Goal: Transaction & Acquisition: Purchase product/service

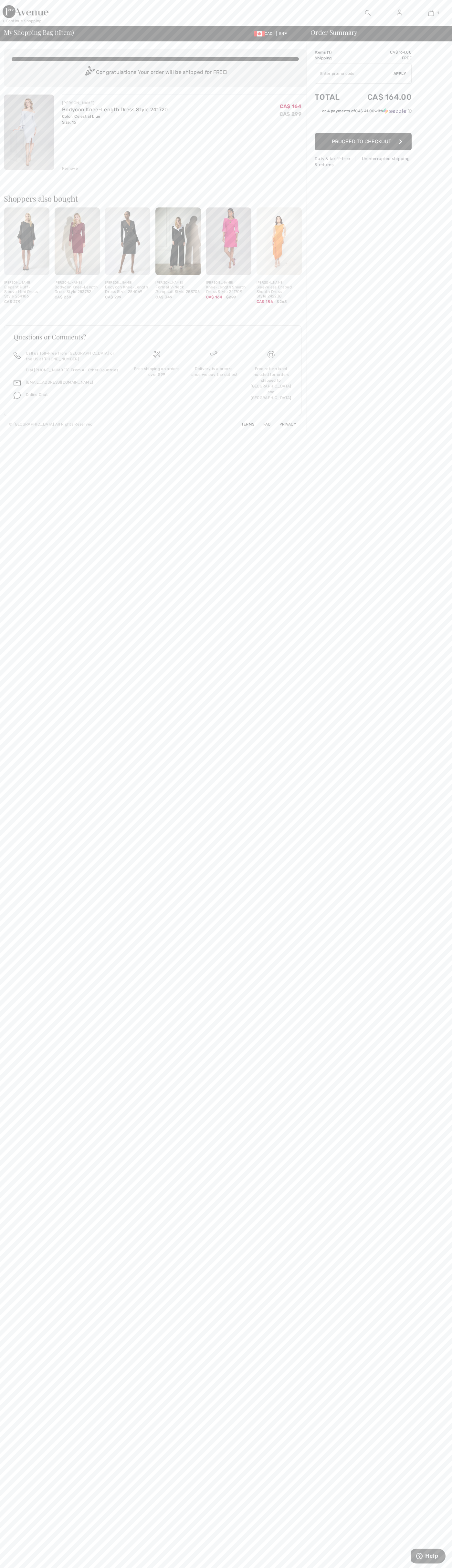
click at [363, 142] on span "Proceed to Checkout" at bounding box center [361, 141] width 60 height 6
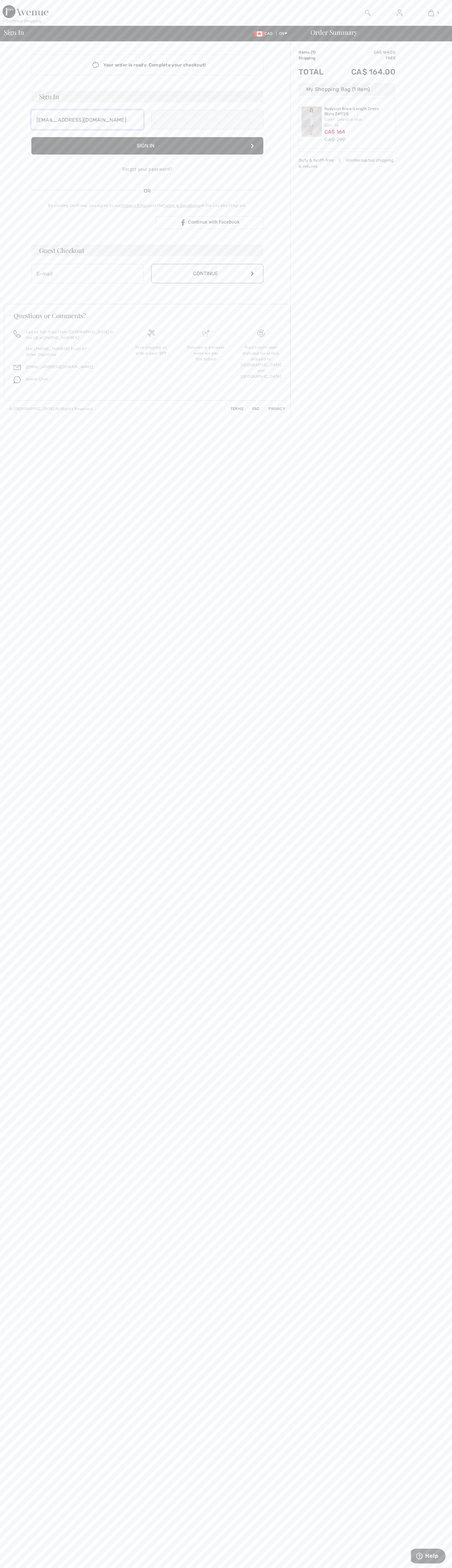
type input "[EMAIL_ADDRESS][DOMAIN_NAME]"
click at [207, 281] on button "Continue" at bounding box center [207, 281] width 112 height 19
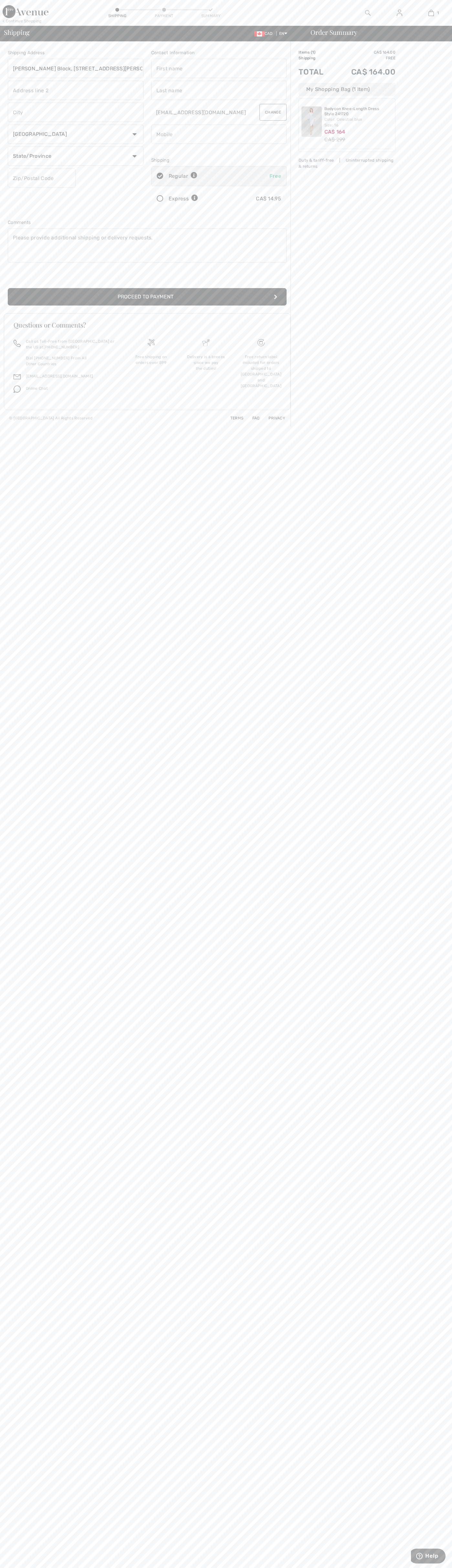
type input "[PERSON_NAME] Block, [STREET_ADDRESS][PERSON_NAME]"
type input "First floor"
type input "kitchener"
select select "ON"
type input "N2H5G5"
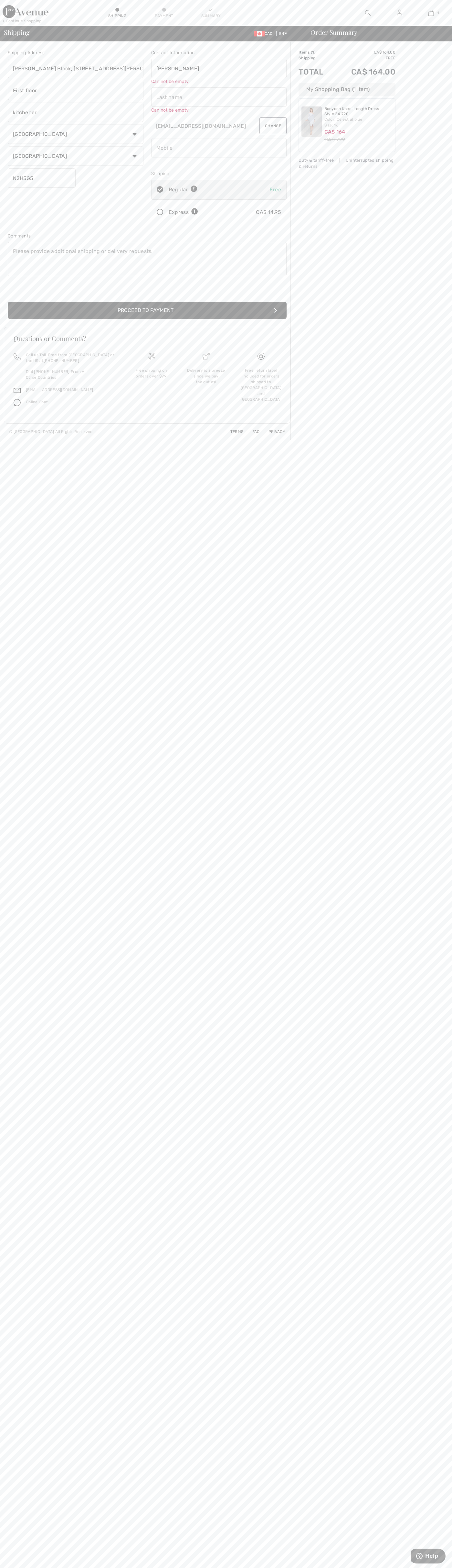
type input "John"
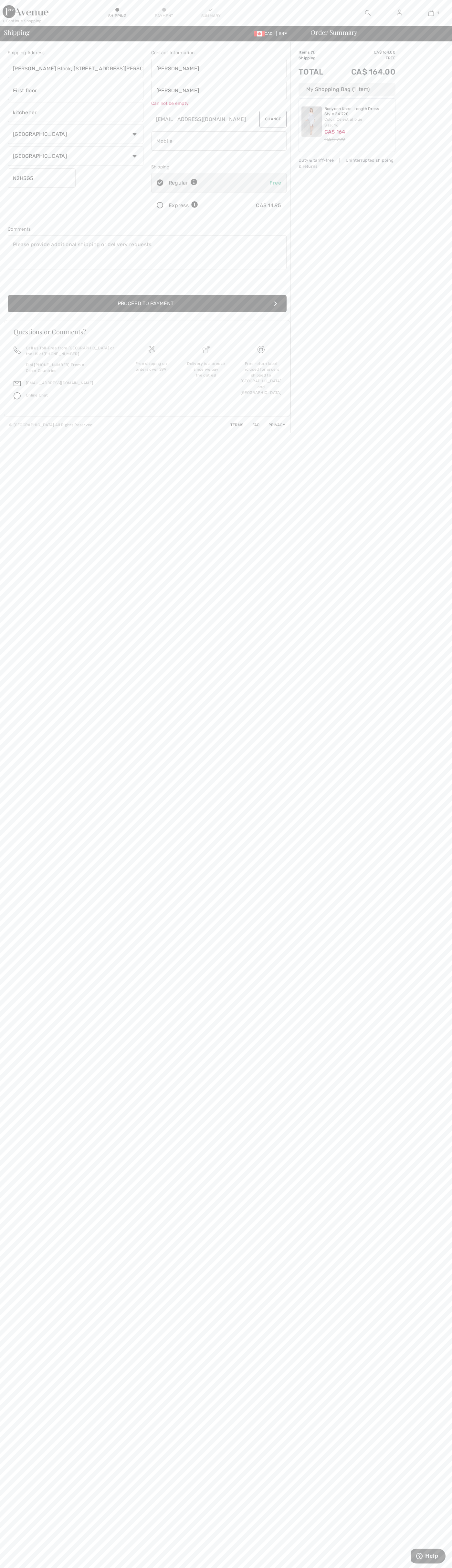
type input "Smith"
type input "5198802300"
radio input "true"
click at [200, 199] on input "radio" at bounding box center [200, 199] width 4 height 19
radio input "true"
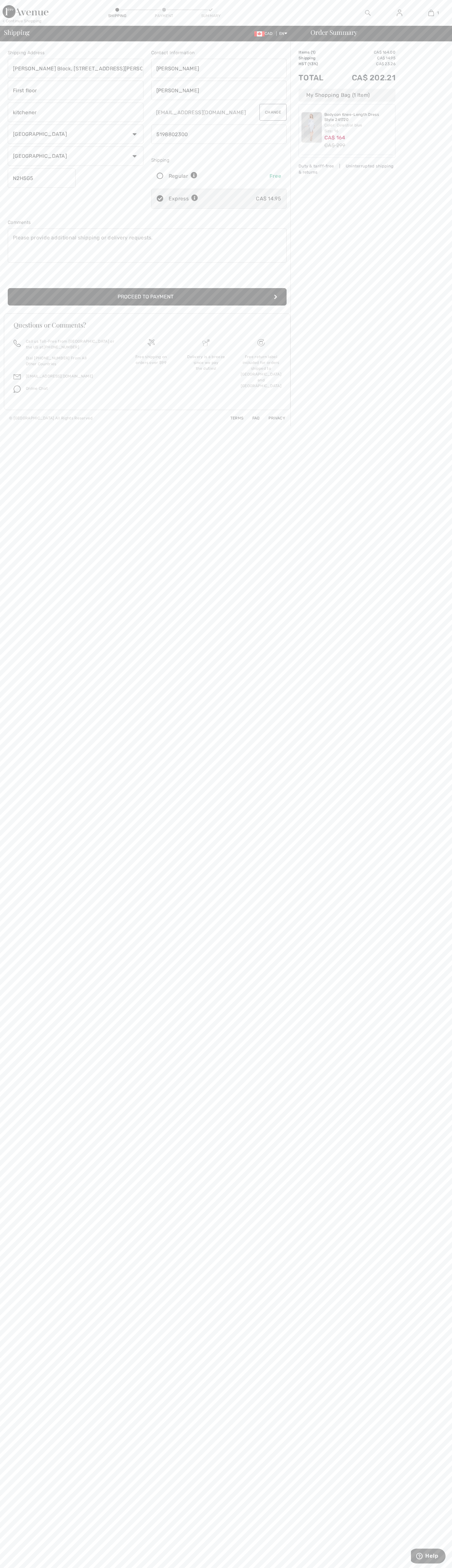
click at [147, 297] on button "Proceed to Payment" at bounding box center [147, 296] width 278 height 18
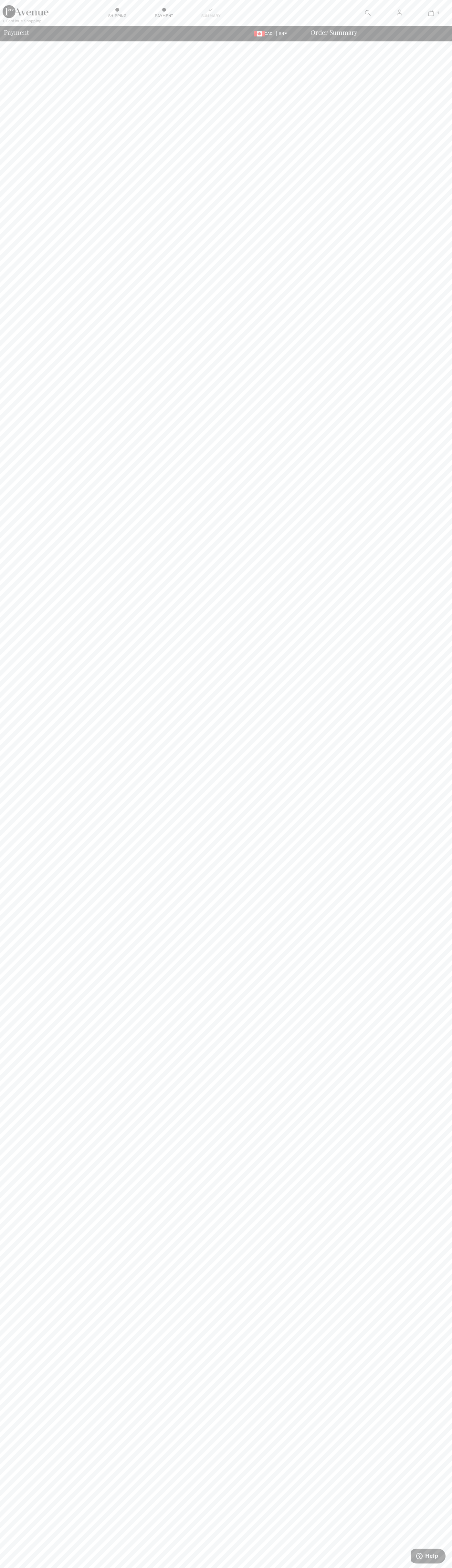
click at [294, 17] on div "< Continue Shopping Shipping Payment Summary 1 Added to Bag Joseph Ribkoff Body…" at bounding box center [226, 13] width 452 height 26
click at [448, 85] on body "We value your privacy We use cookies to enhance your browsing experience, serve…" at bounding box center [226, 784] width 452 height 1568
click at [166, 1568] on html "We value your privacy We use cookies to enhance your browsing experience, serve…" at bounding box center [226, 784] width 452 height 1568
click at [12, 511] on body "We value your privacy We use cookies to enhance your browsing experience, serve…" at bounding box center [226, 784] width 452 height 1568
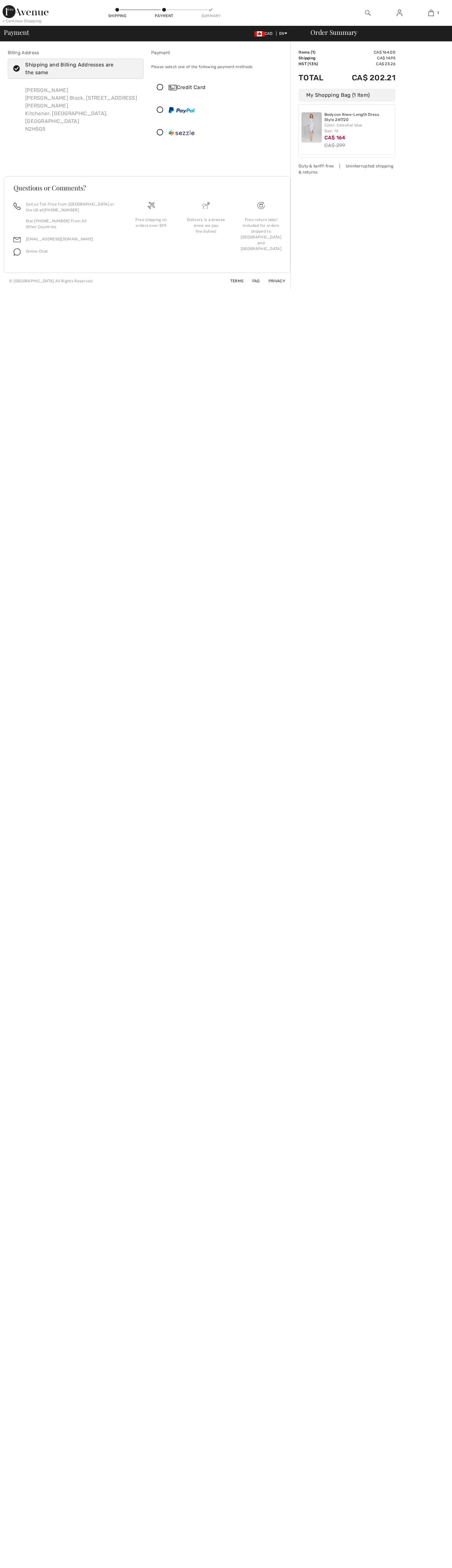
checkbox input "true"
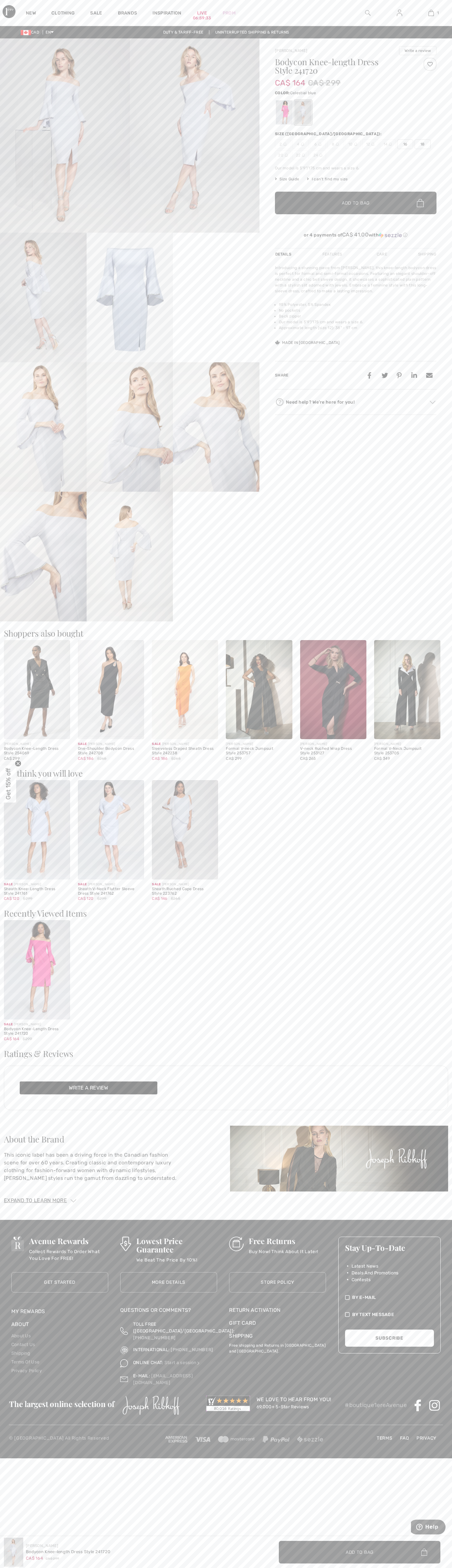
click at [431, 13] on img at bounding box center [431, 13] width 5 height 8
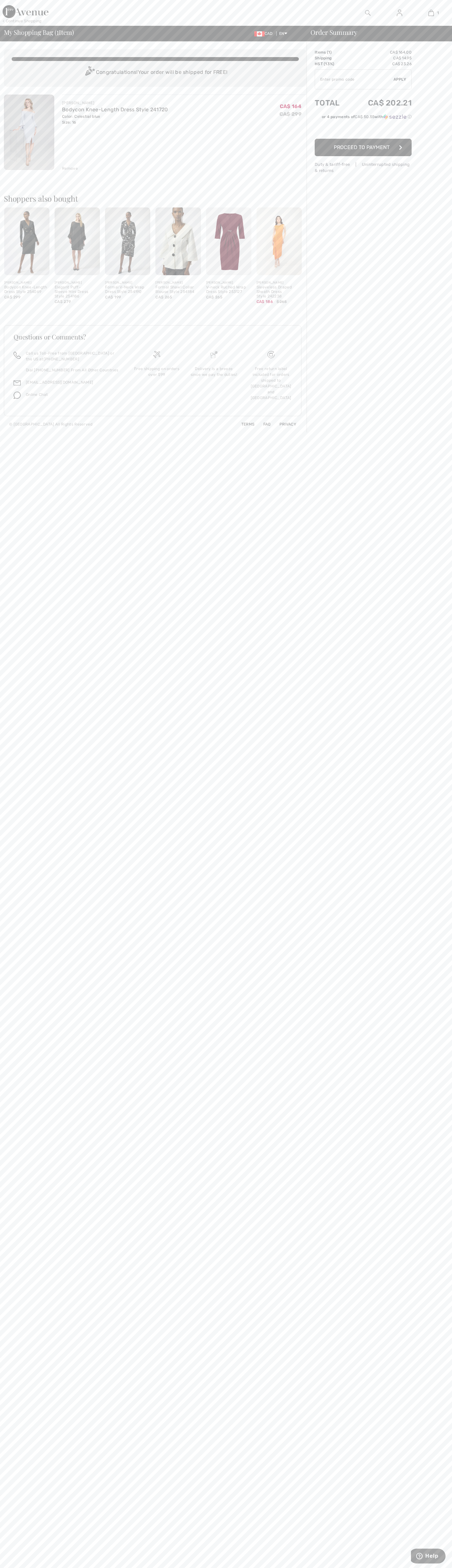
click at [70, 169] on div "Remove" at bounding box center [70, 169] width 16 height 6
